Goal: Check status

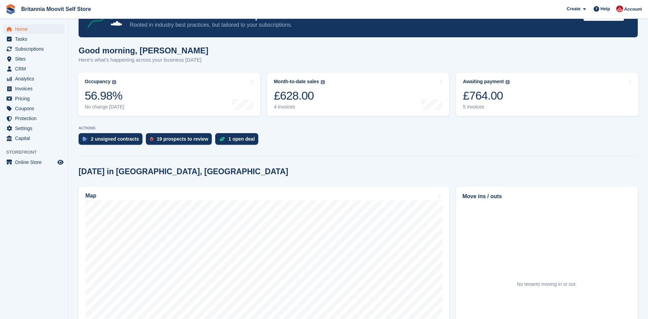
scroll to position [20, 0]
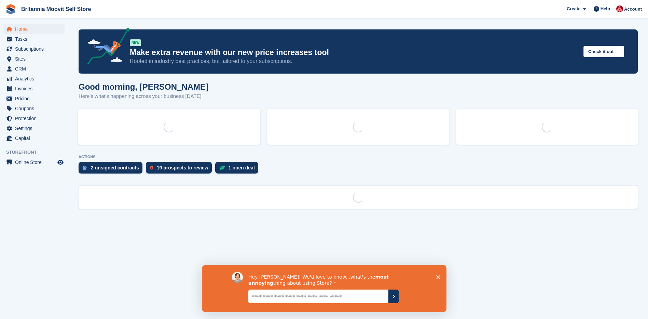
click at [438, 275] on icon "Close survey" at bounding box center [438, 276] width 4 height 4
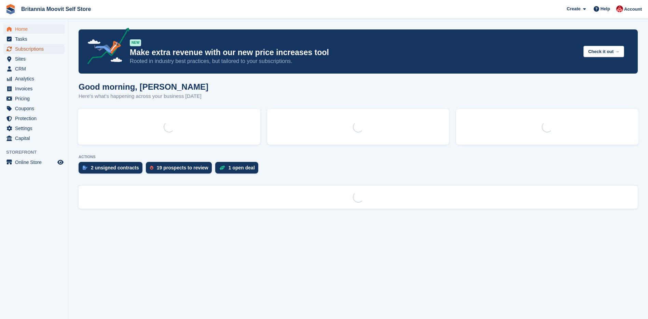
click at [22, 48] on span "Subscriptions" at bounding box center [35, 49] width 41 height 10
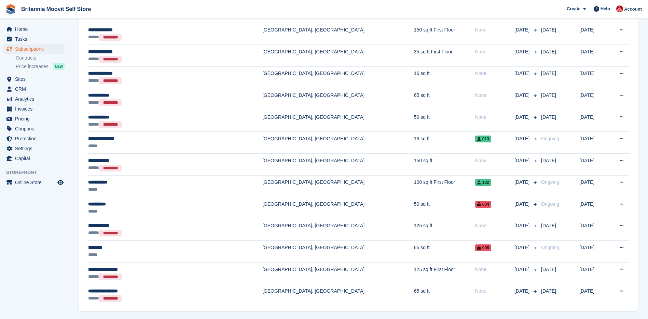
scroll to position [604, 0]
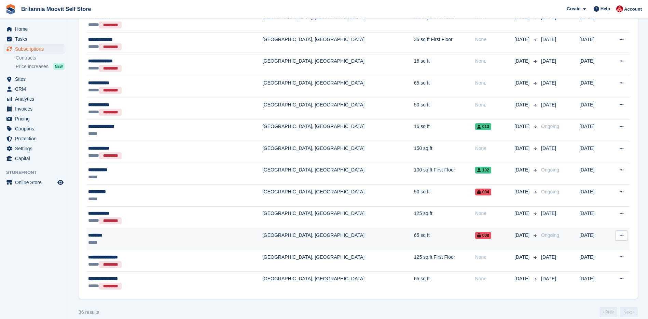
click at [414, 245] on td "65 sq ft" at bounding box center [444, 239] width 61 height 22
